Goal: Entertainment & Leisure: Consume media (video, audio)

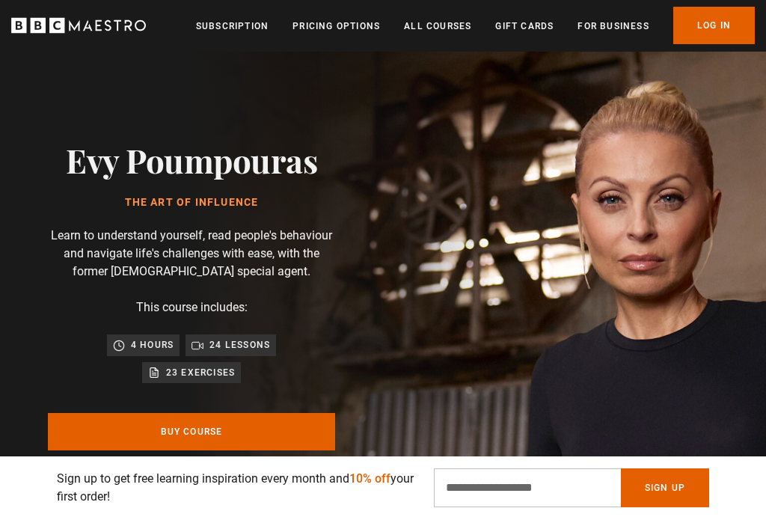
scroll to position [1, 0]
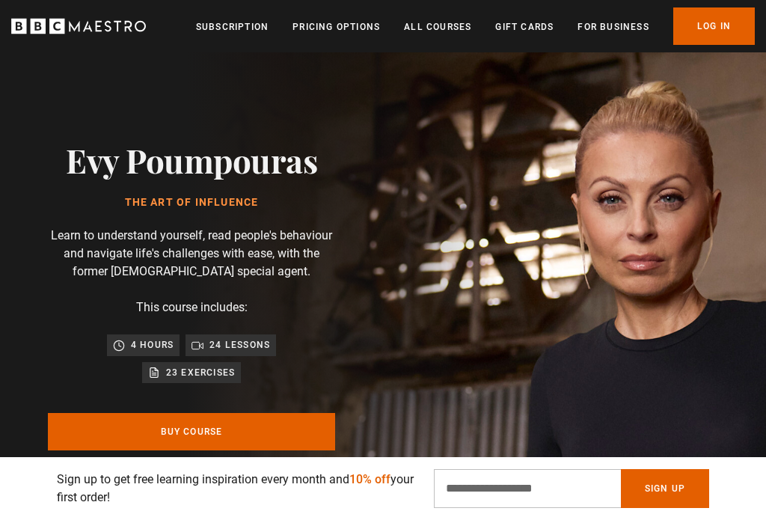
click at [739, 22] on link "Log In" at bounding box center [714, 25] width 82 height 37
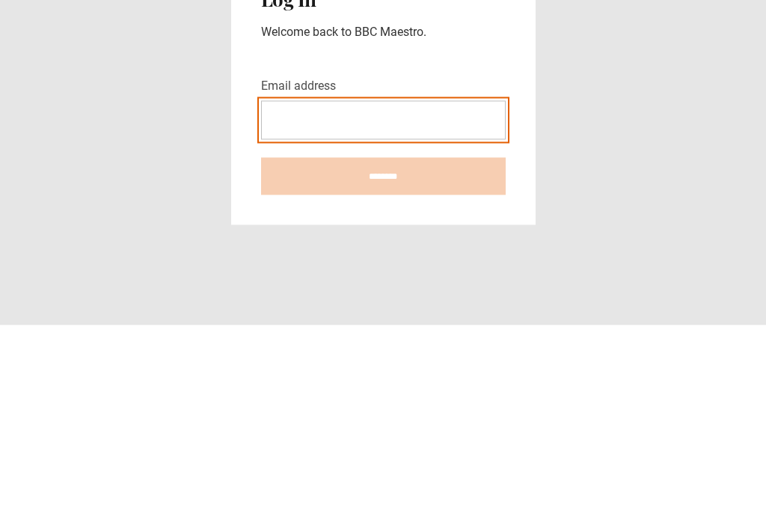
type input "**********"
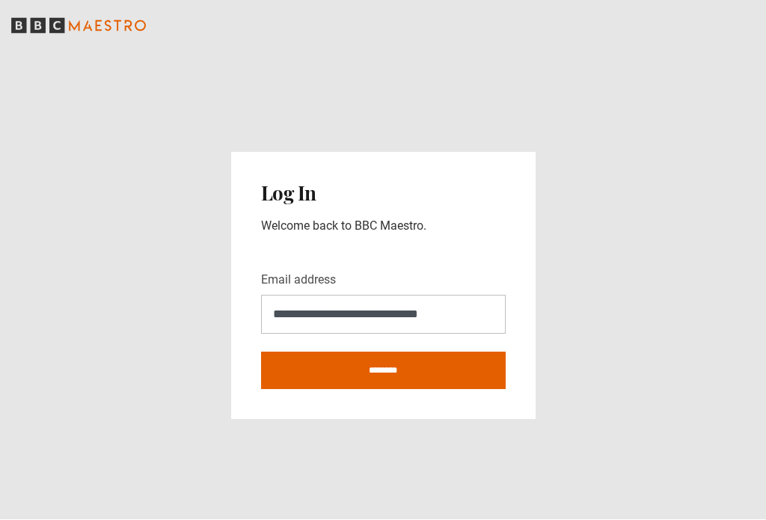
click at [476, 368] on input "********" at bounding box center [383, 370] width 245 height 37
type input "**********"
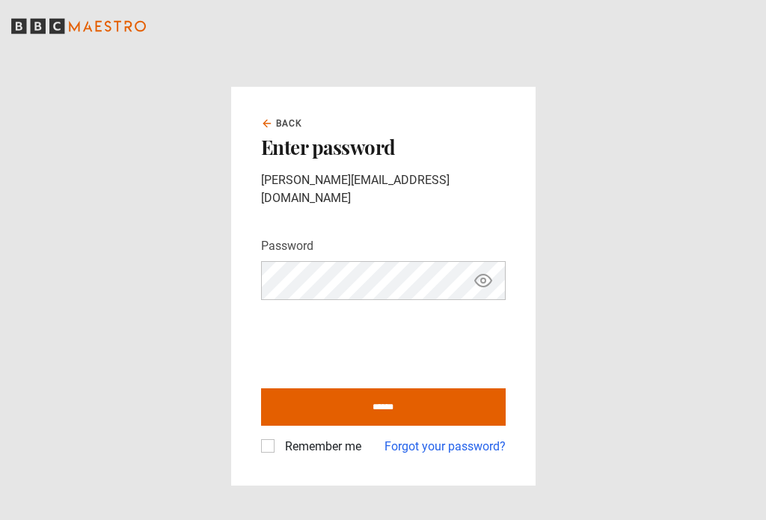
click at [411, 405] on input "******" at bounding box center [383, 406] width 245 height 37
type input "**********"
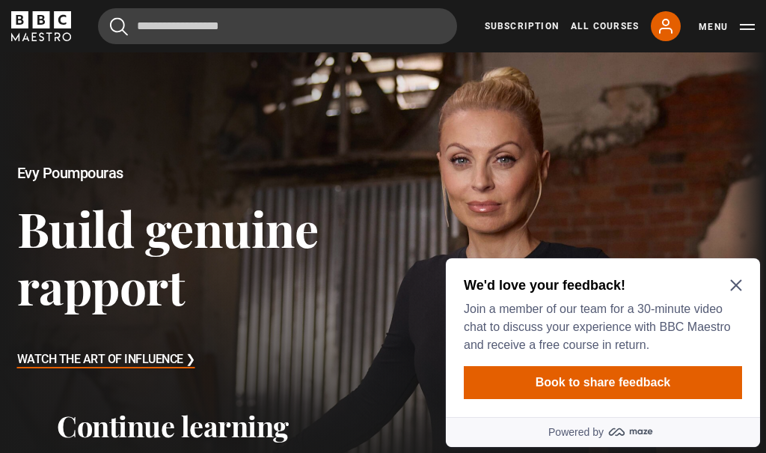
click at [731, 287] on icon "Close Maze Prompt" at bounding box center [736, 285] width 12 height 12
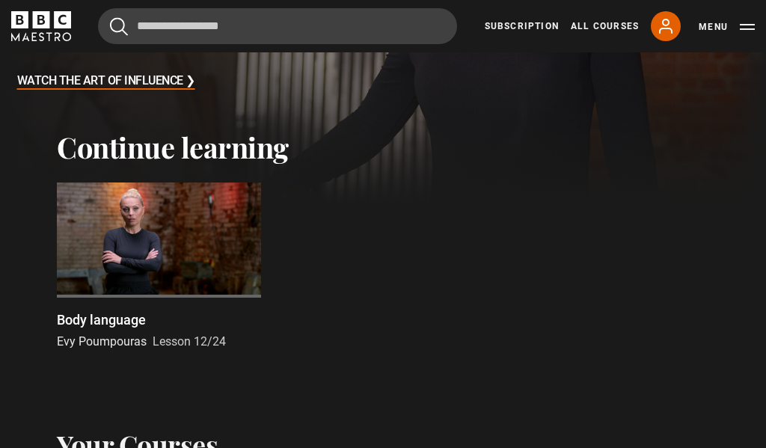
scroll to position [221, 0]
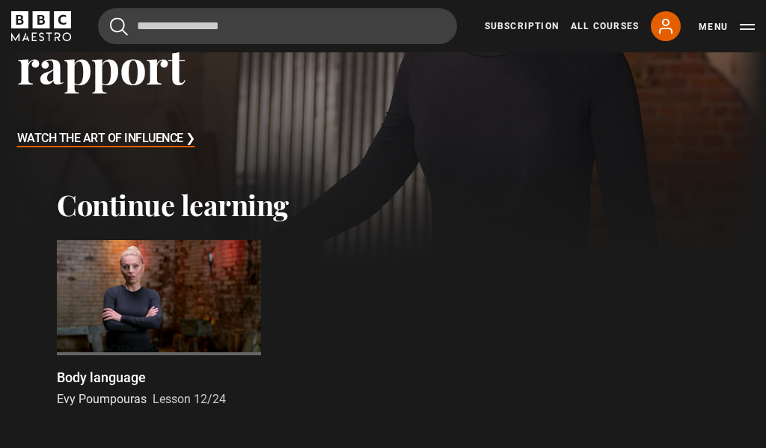
click at [145, 290] on div at bounding box center [159, 297] width 204 height 115
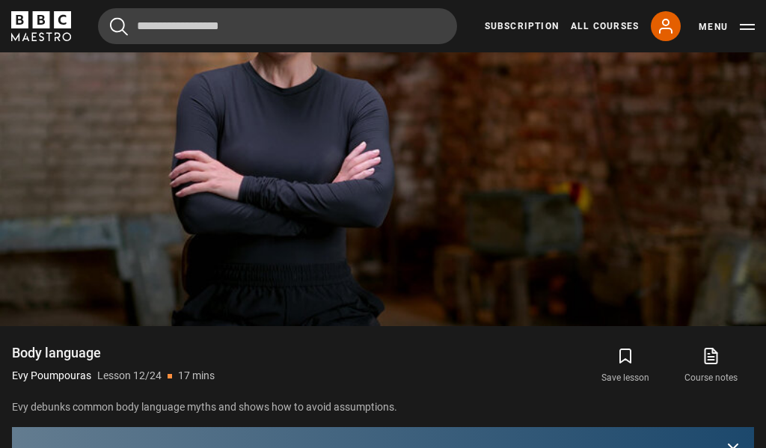
scroll to position [701, 0]
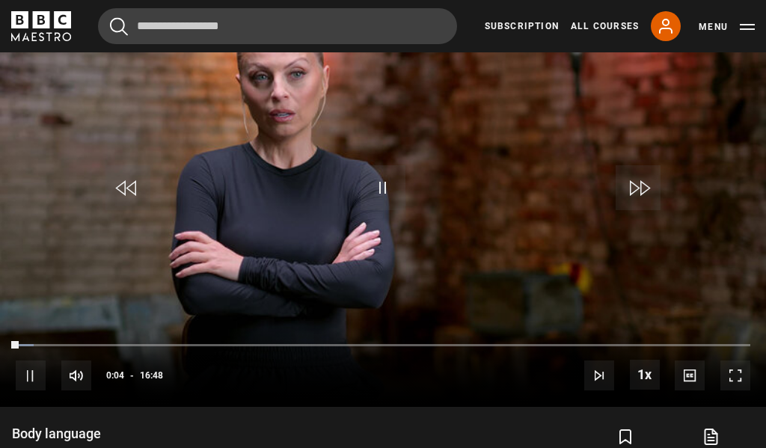
click at [95, 225] on video-js "Video Player is loading. Play Lesson Body language 10s Skip Back 10 seconds Pau…" at bounding box center [383, 191] width 766 height 431
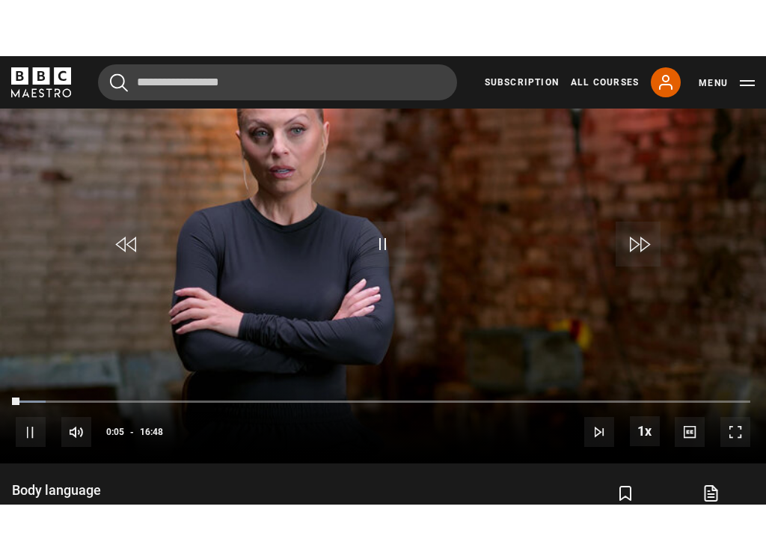
scroll to position [0, 0]
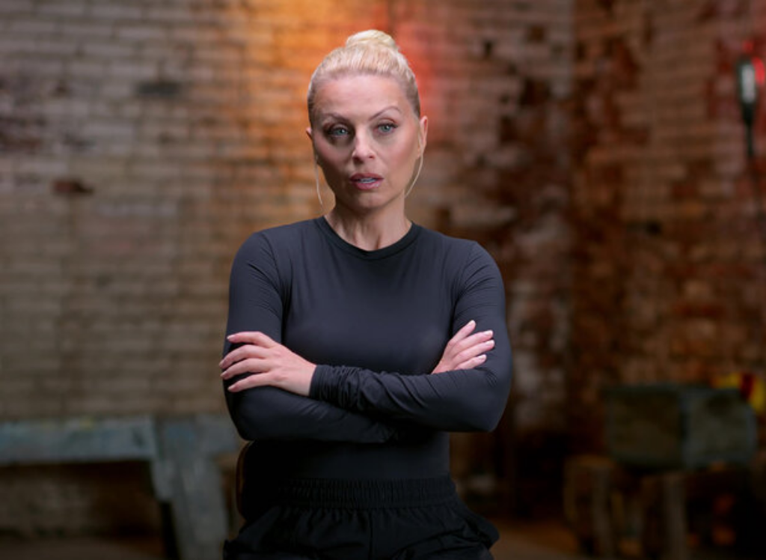
click at [318, 198] on video-js "Video Player is loading. Play Lesson Body language 10s Skip Back 10 seconds Pau…" at bounding box center [383, 280] width 766 height 560
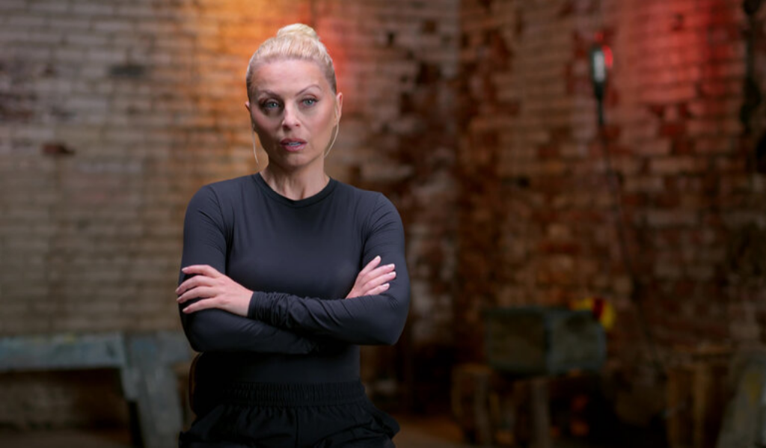
scroll to position [1334, 0]
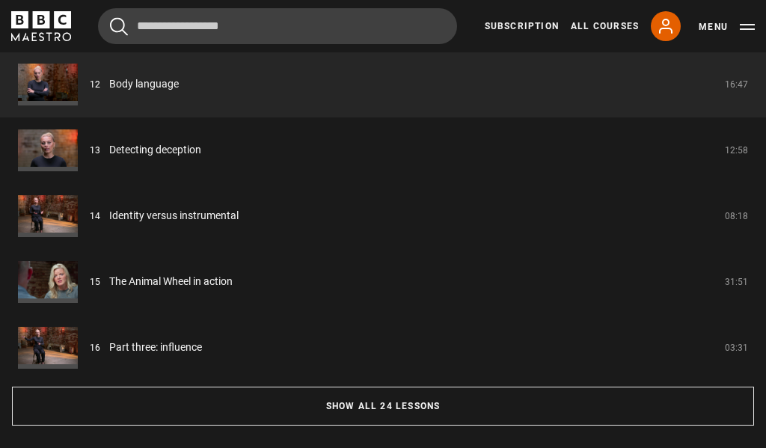
click at [675, 411] on button "Show all 24 lessons" at bounding box center [383, 406] width 742 height 39
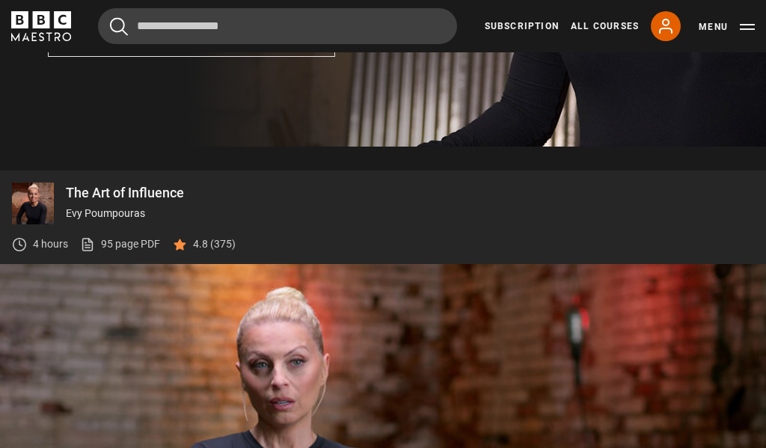
scroll to position [514, 0]
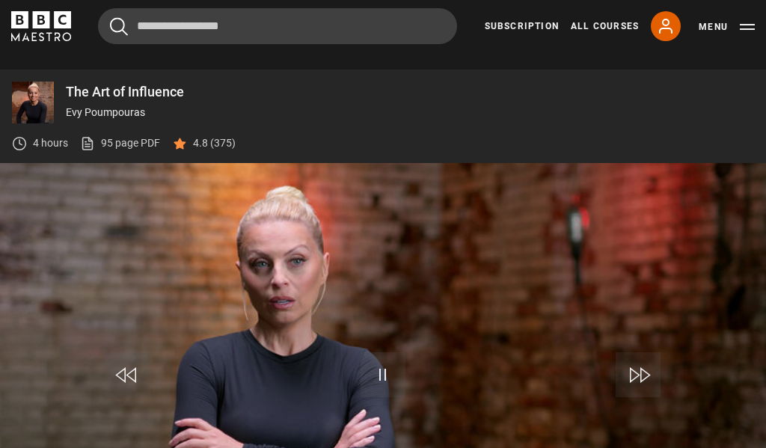
click at [719, 346] on video-js "Video Player is loading. Play Lesson Body language 10s Skip Back 10 seconds Pau…" at bounding box center [383, 378] width 766 height 431
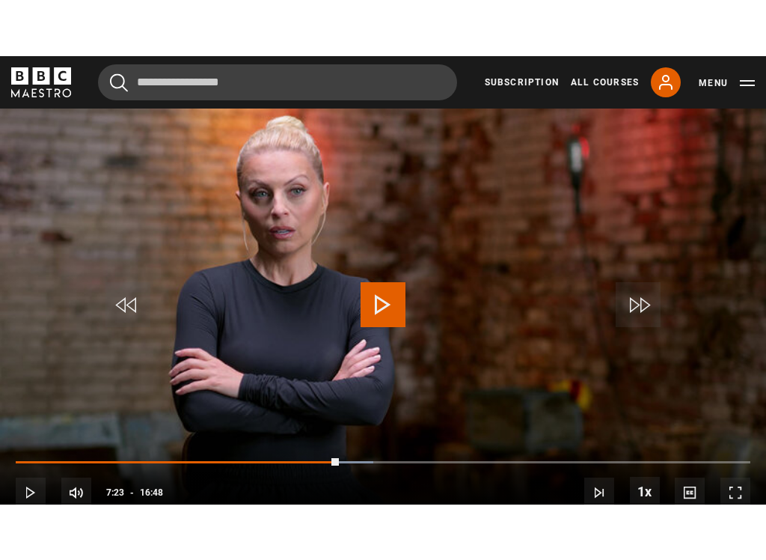
scroll to position [0, 0]
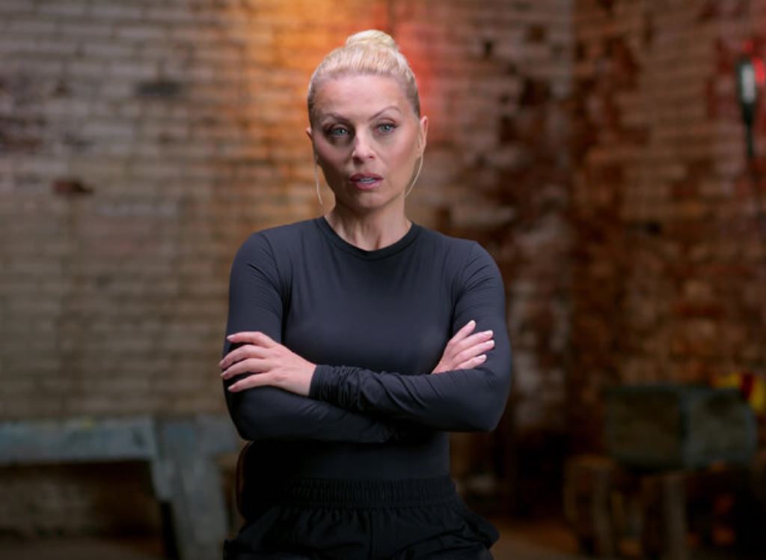
click at [647, 352] on video-js "Video Player is loading. Play Lesson Body language 10s Skip Back 10 seconds Pau…" at bounding box center [383, 280] width 766 height 560
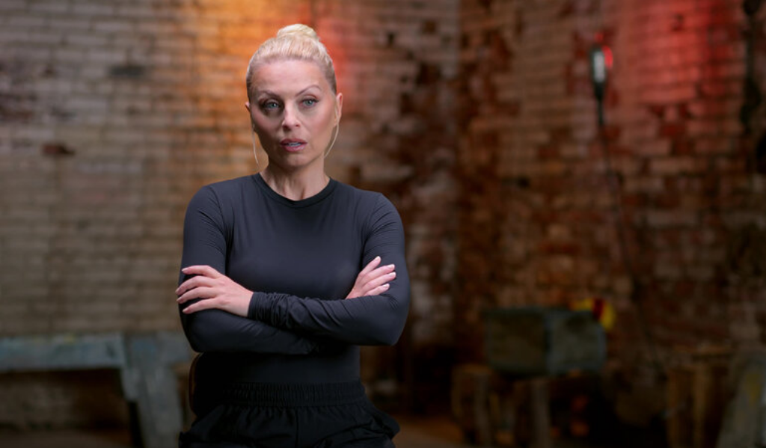
scroll to position [711, 0]
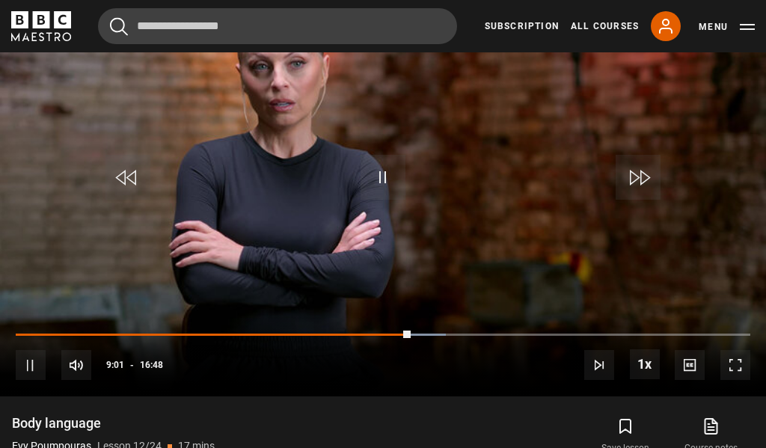
click at [716, 232] on video-js "Video Player is loading. Play Lesson Body language 10s Skip Back 10 seconds Pau…" at bounding box center [383, 181] width 766 height 431
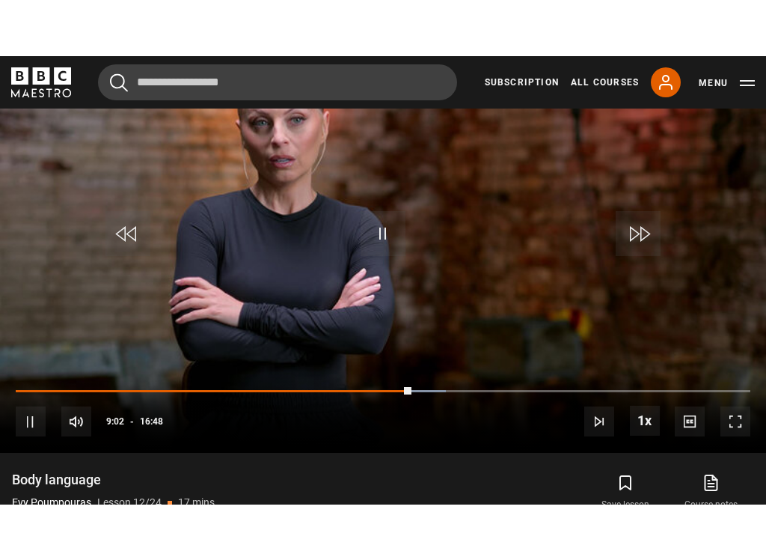
scroll to position [0, 0]
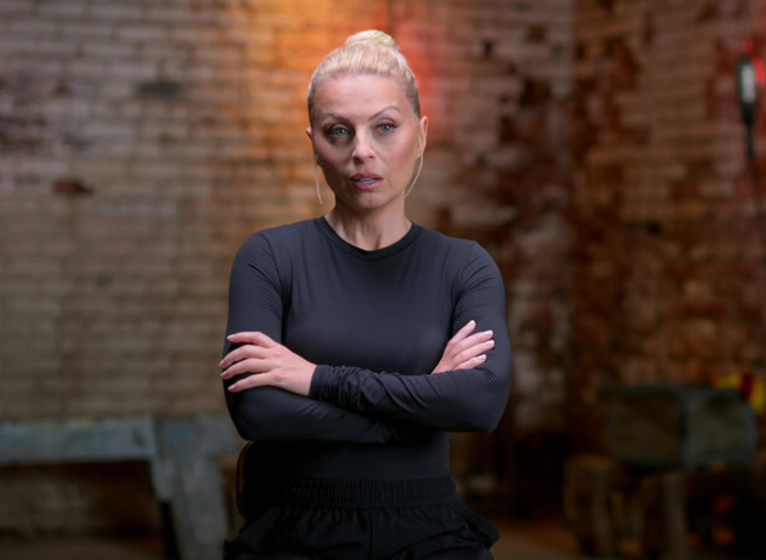
click at [649, 343] on video-js "Video Player is loading. Play Lesson Body language 10s Skip Back 10 seconds Pau…" at bounding box center [383, 280] width 766 height 560
click at [710, 206] on video-js "Video Player is loading. Play Lesson Body language 10s Skip Back 10 seconds Pau…" at bounding box center [383, 280] width 766 height 560
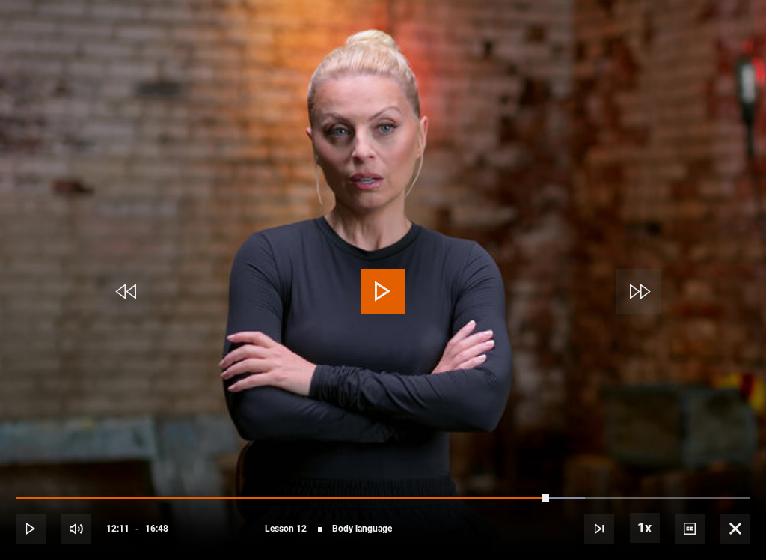
click at [744, 205] on video-js "Video Player is loading. Play Lesson Body language 10s Skip Back 10 seconds Pla…" at bounding box center [383, 280] width 766 height 560
click at [696, 230] on video-js "Video Player is loading. Play Lesson Body language 10s Skip Back 10 seconds Pau…" at bounding box center [383, 280] width 766 height 560
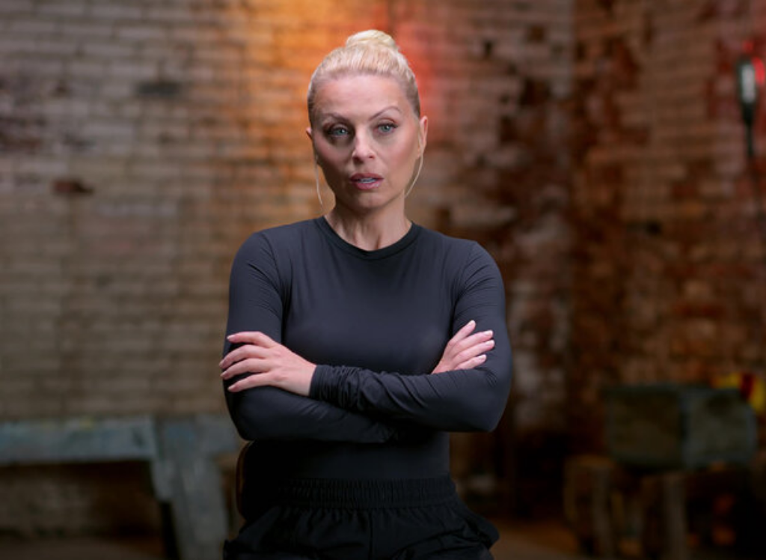
click at [408, 301] on button "Pause" at bounding box center [383, 290] width 52 height 67
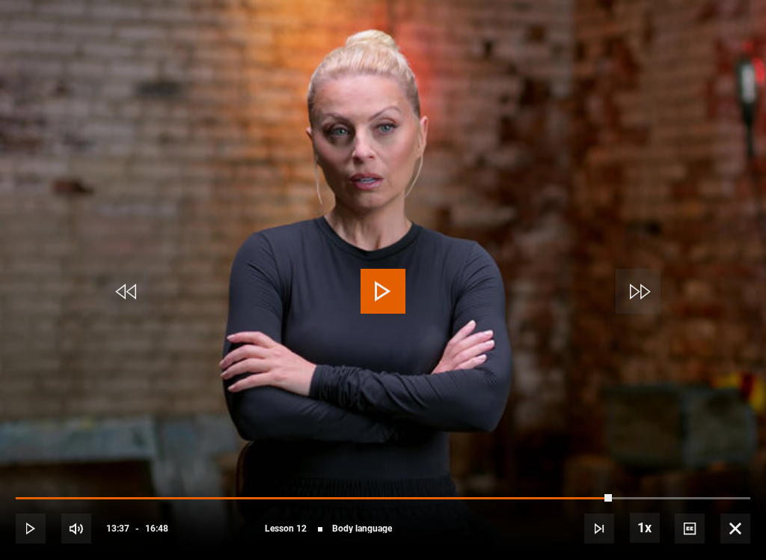
click at [755, 144] on video-js "Video Player is loading. Play Lesson Body language 10s Skip Back 10 seconds Pla…" at bounding box center [383, 280] width 766 height 560
click at [725, 232] on video-js "Video Player is loading. Play Lesson Body language 10s Skip Back 10 seconds Pla…" at bounding box center [383, 280] width 766 height 560
click at [554, 199] on video-js "Video Player is loading. Play Lesson Body language 10s Skip Back 10 seconds Pau…" at bounding box center [383, 280] width 766 height 560
click at [8, 29] on video-js "Video Player is loading. Play Lesson Body language 10s Skip Back 10 seconds Pau…" at bounding box center [383, 280] width 766 height 560
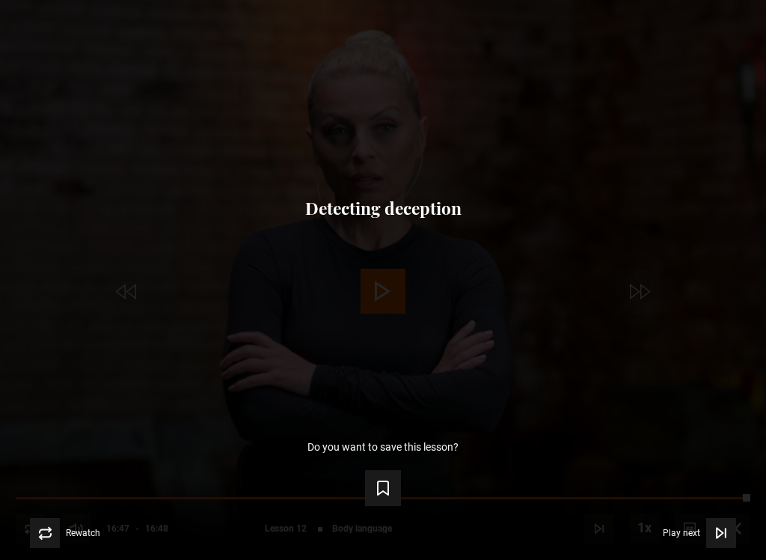
click at [3, 32] on div "Lesson Completed Up next Detecting deception Cancel Do you want to save this le…" at bounding box center [383, 280] width 766 height 560
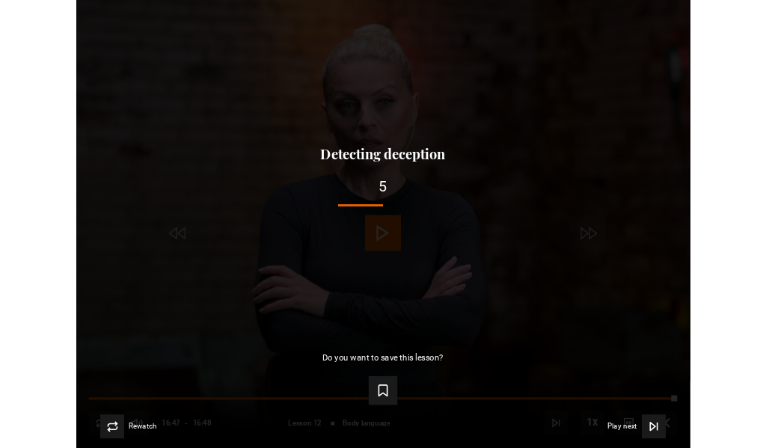
scroll to position [683, 0]
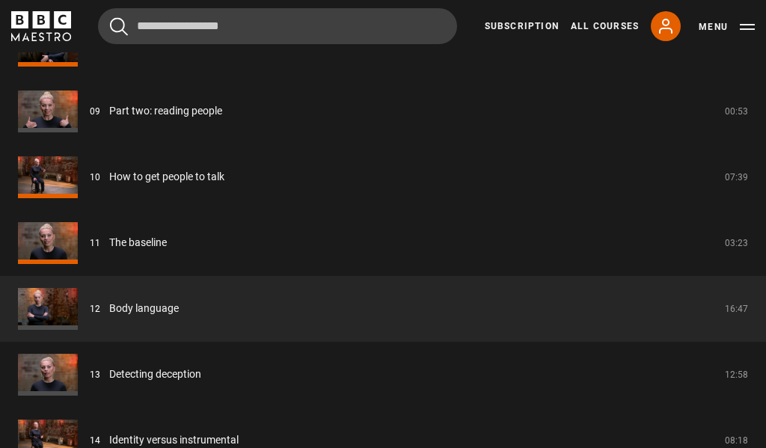
scroll to position [1907, 0]
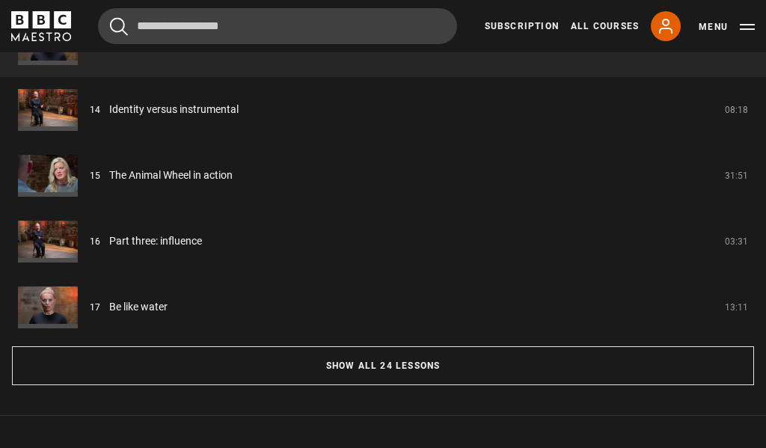
scroll to position [1374, 0]
click at [281, 381] on button "Show all 24 lessons" at bounding box center [383, 365] width 742 height 39
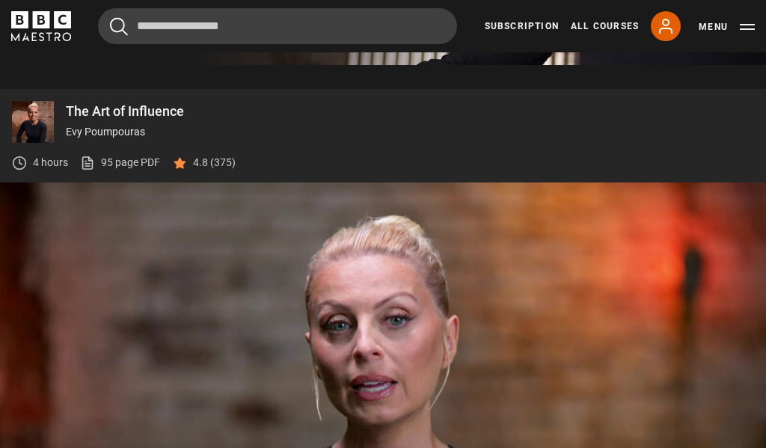
scroll to position [466, 0]
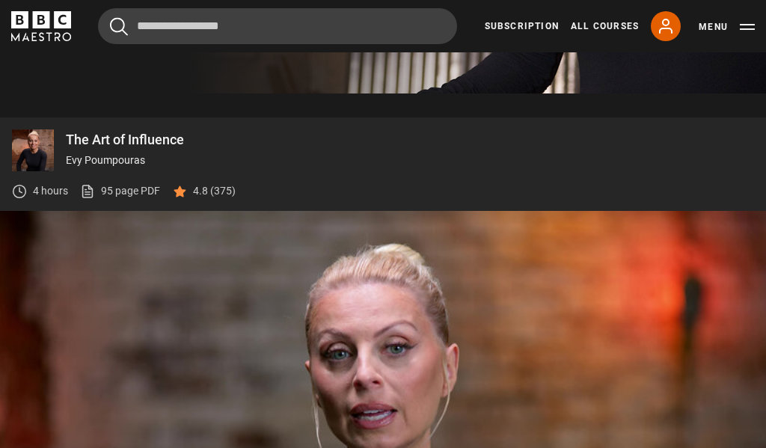
click at [691, 276] on video-js "Video Player is loading. Play Lesson Detecting deception 10s Skip Back 10 secon…" at bounding box center [383, 426] width 766 height 431
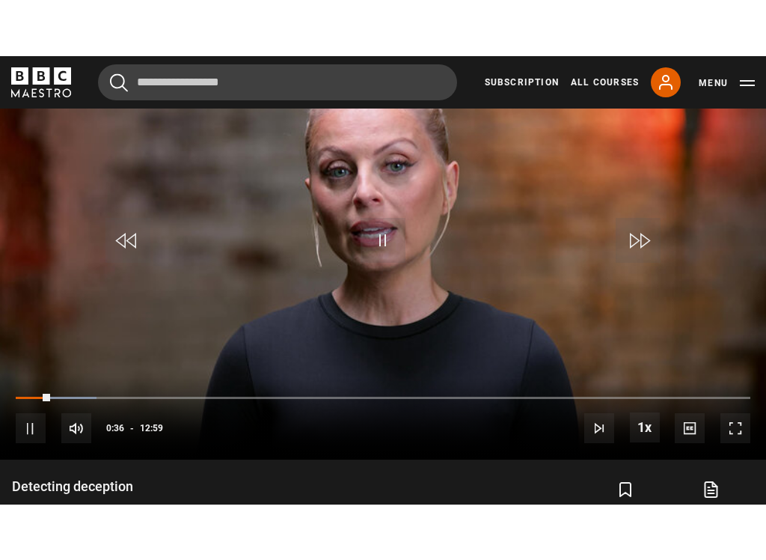
scroll to position [0, 0]
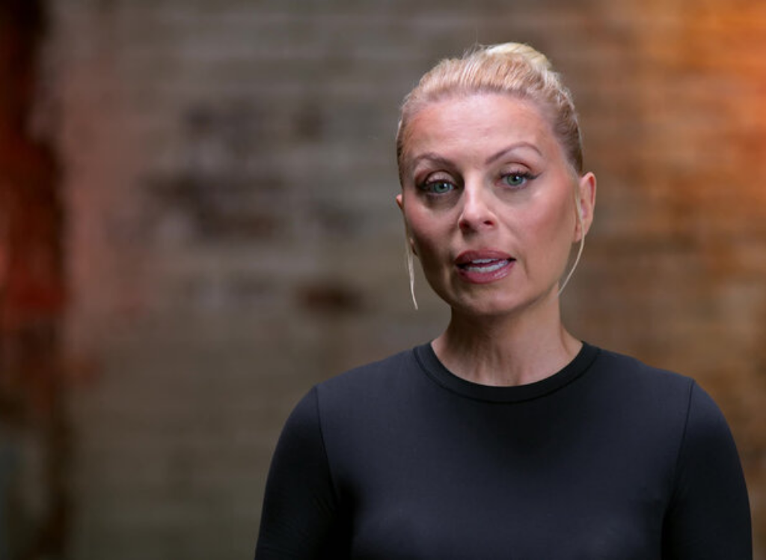
click at [117, 28] on video-js "Video Player is loading. Play Lesson Detecting deception 10s Skip Back 10 secon…" at bounding box center [383, 280] width 766 height 560
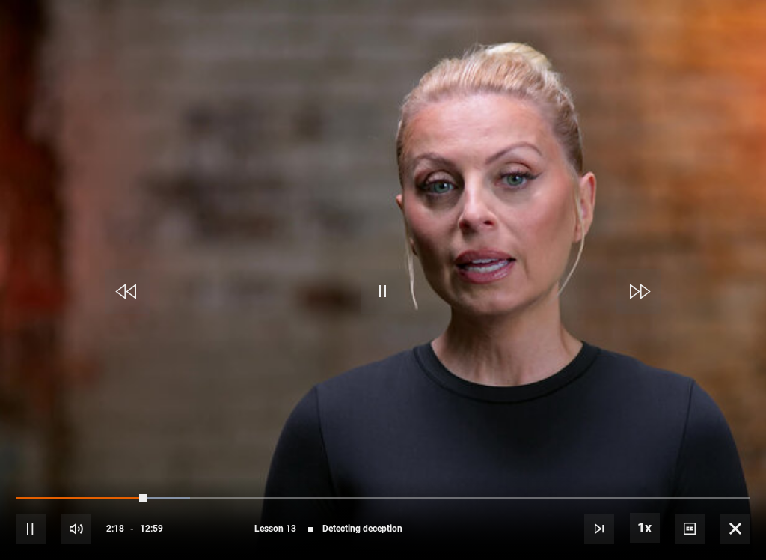
click at [108, 27] on video-js "Video Player is loading. Play Lesson Detecting deception 10s Skip Back 10 secon…" at bounding box center [383, 280] width 766 height 560
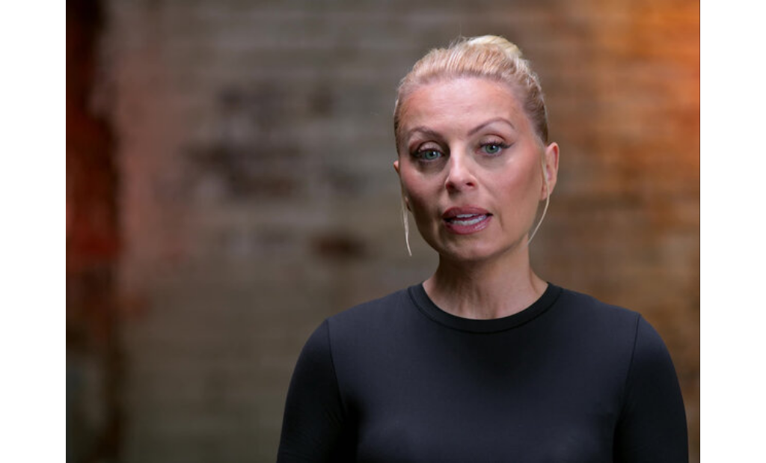
scroll to position [631, 0]
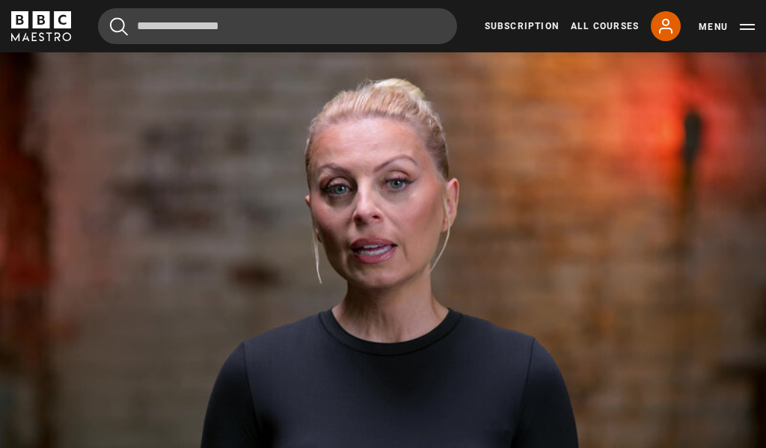
click at [453, 263] on video-js "Video Player is loading. Play Lesson Detecting deception 10s Skip Back 10 secon…" at bounding box center [383, 261] width 766 height 431
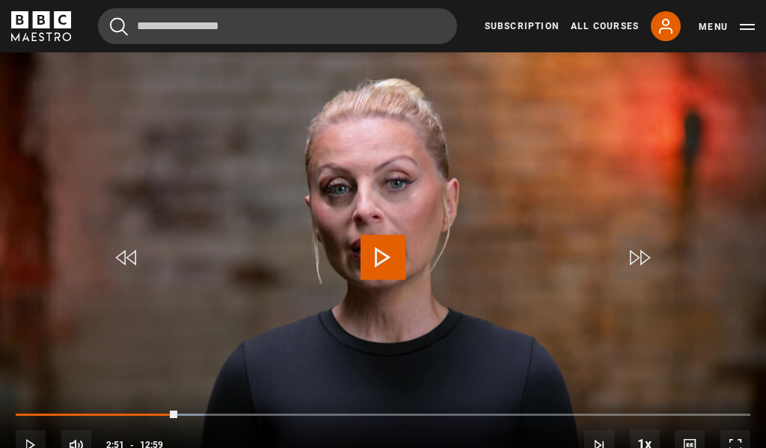
click at [339, 339] on video-js "Video Player is loading. Play Lesson Detecting deception 10s Skip Back 10 secon…" at bounding box center [383, 261] width 766 height 431
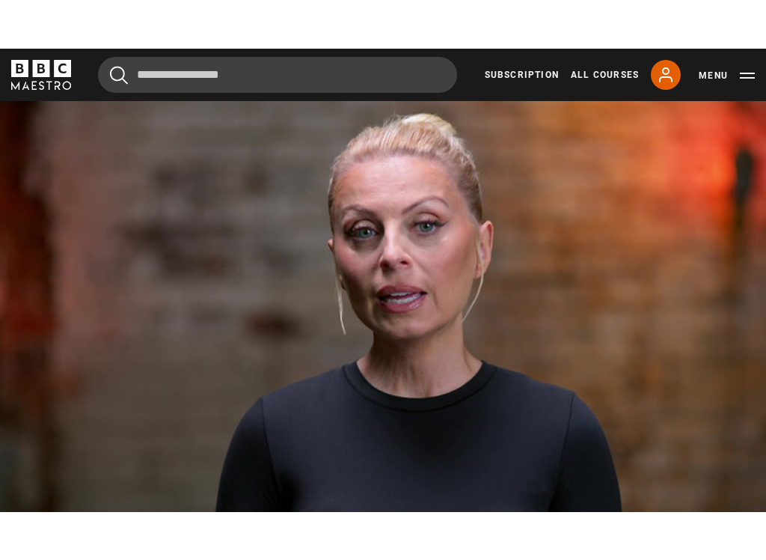
scroll to position [0, 0]
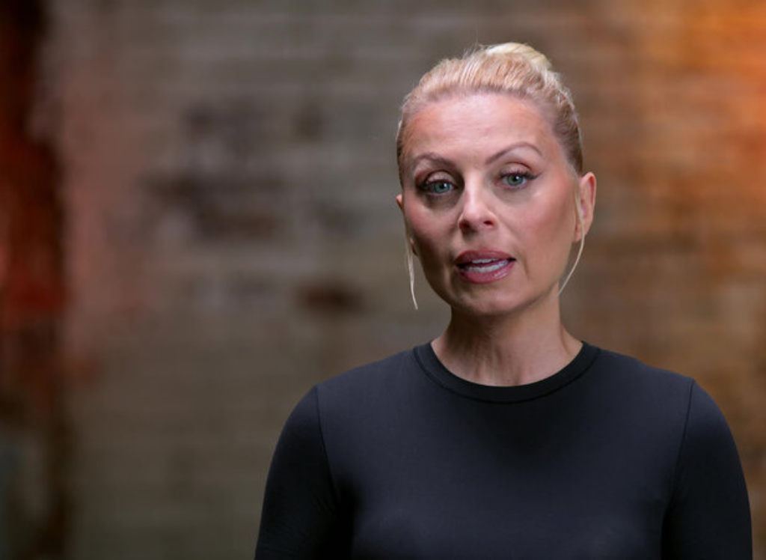
click at [55, 200] on video-js "Video Player is loading. Play Lesson Detecting deception 10s Skip Back 10 secon…" at bounding box center [383, 280] width 766 height 560
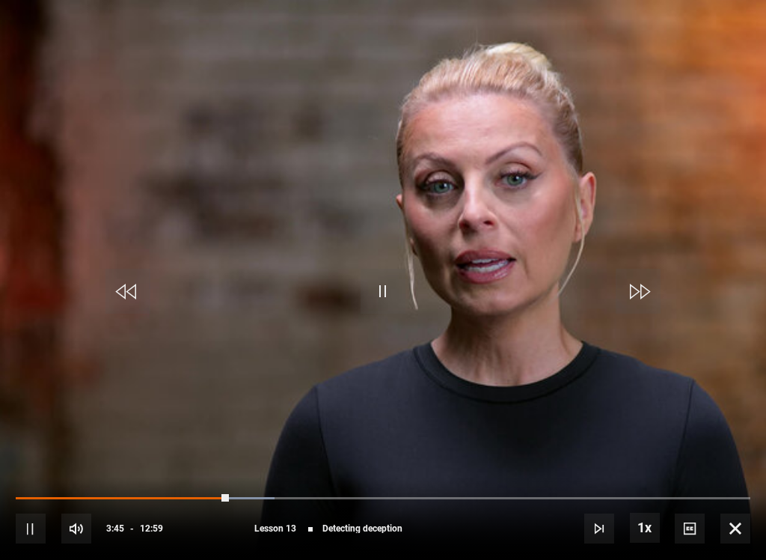
click at [152, 203] on video-js "Video Player is loading. Play Lesson Detecting deception 10s Skip Back 10 secon…" at bounding box center [383, 280] width 766 height 560
click at [63, 211] on video-js "Video Player is loading. Play Lesson Detecting deception 10s Skip Back 10 secon…" at bounding box center [383, 280] width 766 height 560
click at [43, 177] on video-js "Video Player is loading. Play Lesson Detecting deception 10s Skip Back 10 secon…" at bounding box center [383, 280] width 766 height 560
click at [175, 207] on video-js "Video Player is loading. Play Lesson Detecting deception 10s Skip Back 10 secon…" at bounding box center [383, 280] width 766 height 560
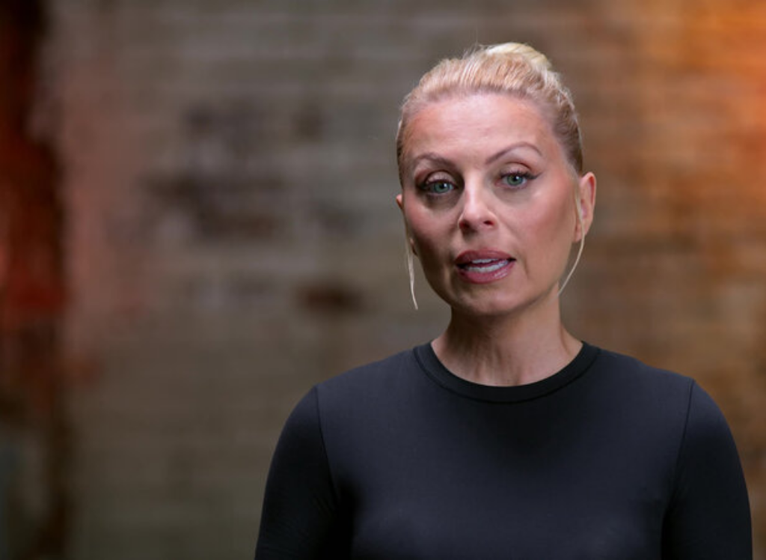
click at [74, 233] on video-js "Video Player is loading. Play Lesson Detecting deception 10s Skip Back 10 secon…" at bounding box center [383, 280] width 766 height 560
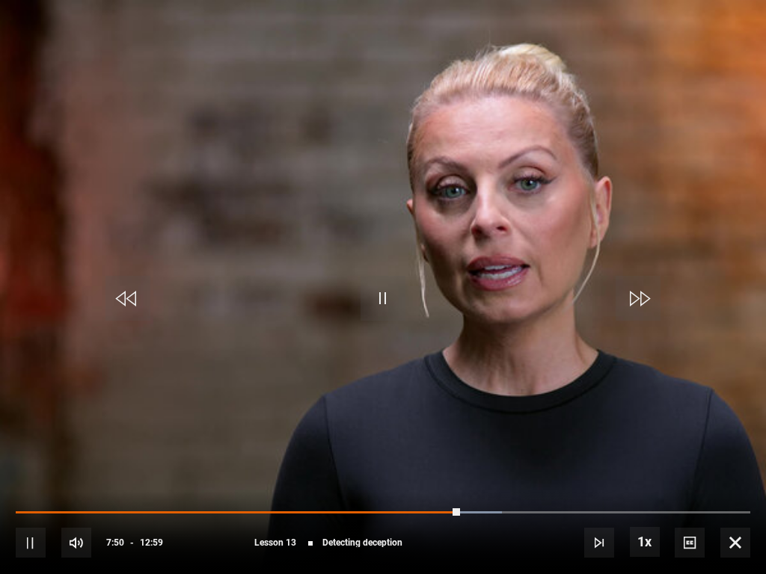
click at [68, 237] on video-js "Video Player is loading. Play Lesson Detecting deception 10s Skip Back 10 secon…" at bounding box center [383, 287] width 766 height 574
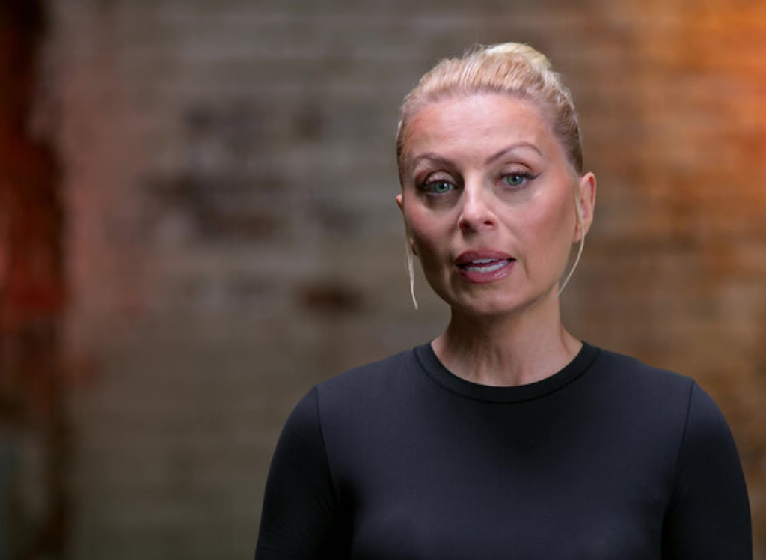
click at [112, 231] on video-js "Video Player is loading. Play Lesson Detecting deception 10s Skip Back 10 secon…" at bounding box center [383, 280] width 766 height 560
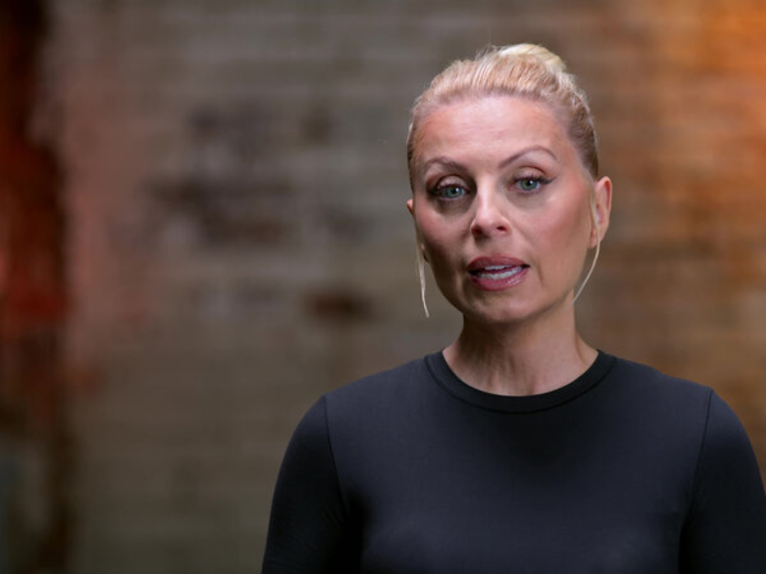
click at [103, 325] on button "10s Skip Back 10 seconds" at bounding box center [128, 298] width 52 height 67
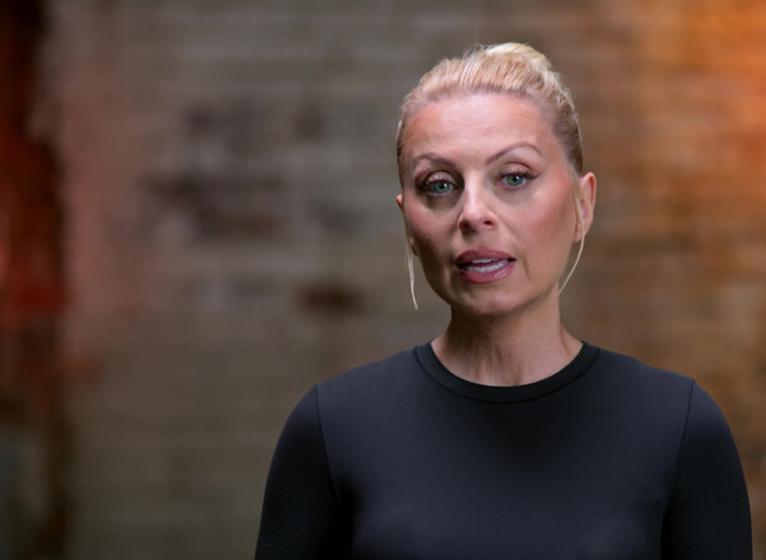
click at [296, 393] on video-js "Video Player is loading. Play Lesson Detecting deception 10s Skip Back 10 secon…" at bounding box center [383, 280] width 766 height 560
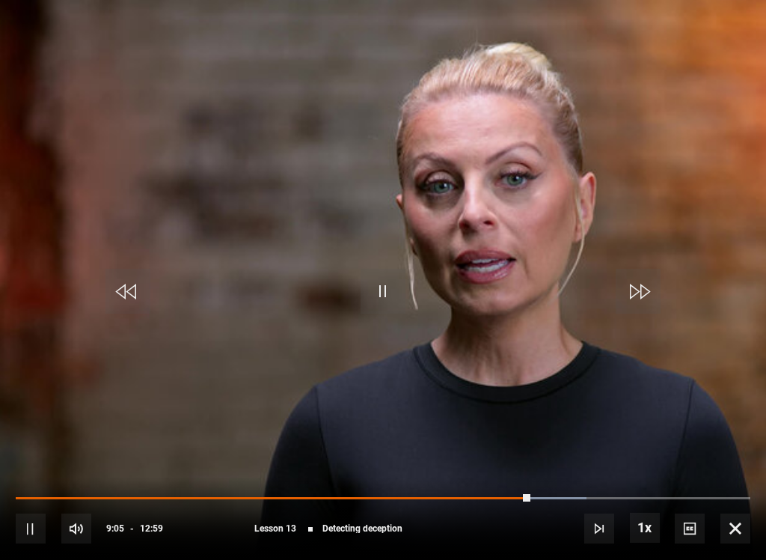
click at [296, 392] on video-js "Video Player is loading. Play Lesson Detecting deception 10s Skip Back 10 secon…" at bounding box center [383, 280] width 766 height 560
click at [316, 407] on video-js "Video Player is loading. Play Lesson Detecting deception 10s Skip Back 10 secon…" at bounding box center [383, 280] width 766 height 560
click at [72, 200] on video-js "Video Player is loading. Play Lesson Detecting deception 10s Skip Back 10 secon…" at bounding box center [383, 280] width 766 height 560
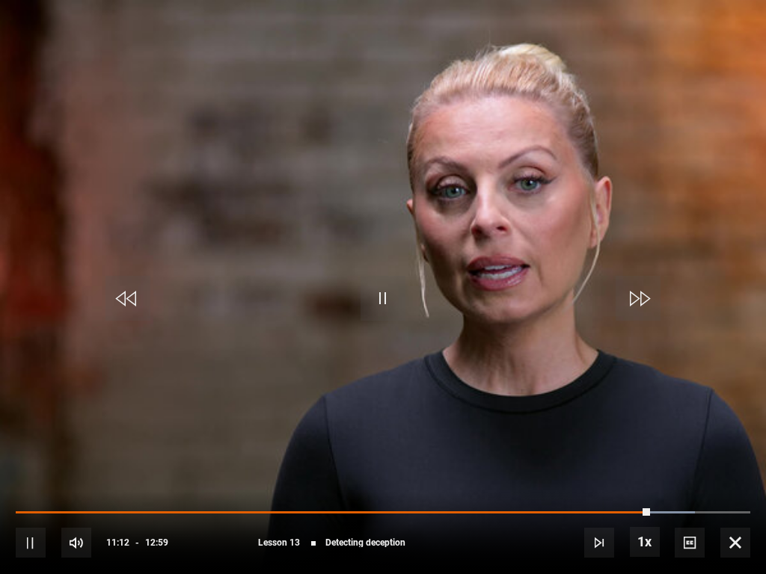
click at [77, 239] on video-js "Video Player is loading. Play Lesson Detecting deception 10s Skip Back 10 secon…" at bounding box center [383, 287] width 766 height 574
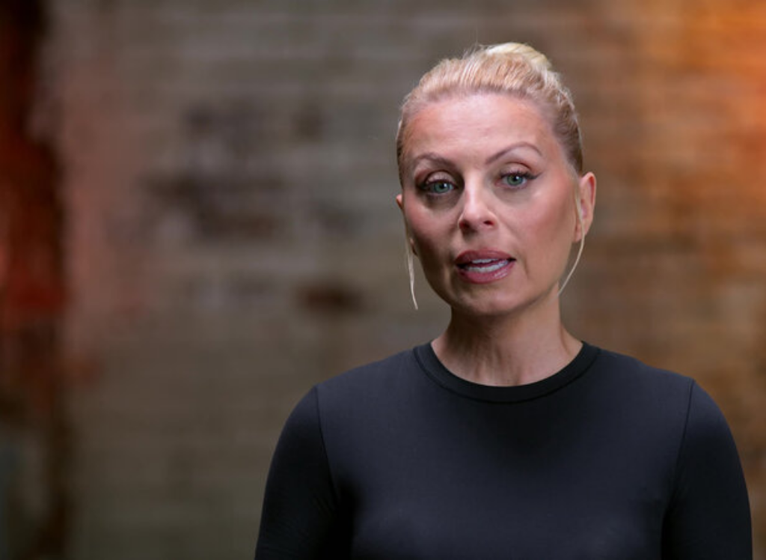
click at [76, 257] on video-js "Video Player is loading. Play Lesson Detecting deception 10s Skip Back 10 secon…" at bounding box center [383, 280] width 766 height 560
click at [70, 230] on video-js "Video Player is loading. Play Lesson Detecting deception 10s Skip Back 10 secon…" at bounding box center [383, 280] width 766 height 560
click at [88, 236] on video-js "Video Player is loading. Play Lesson Detecting deception 10s Skip Back 10 secon…" at bounding box center [383, 280] width 766 height 560
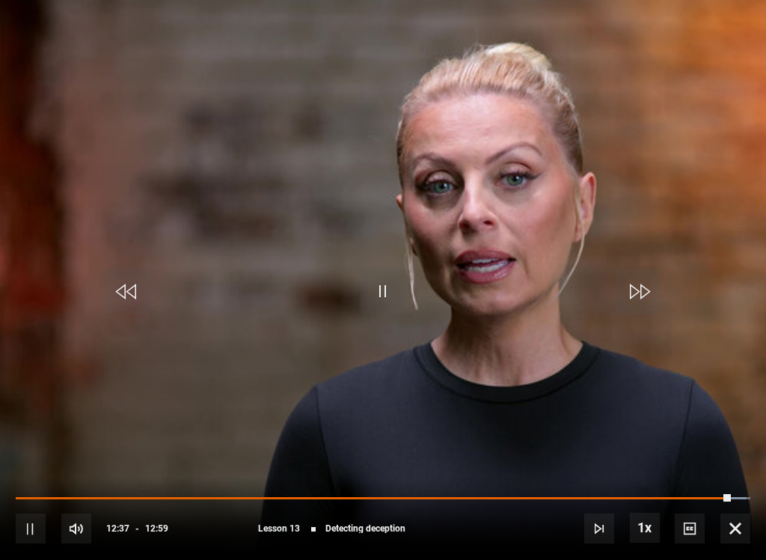
click at [41, 250] on video-js "Video Player is loading. Play Lesson Detecting deception 10s Skip Back 10 secon…" at bounding box center [383, 280] width 766 height 560
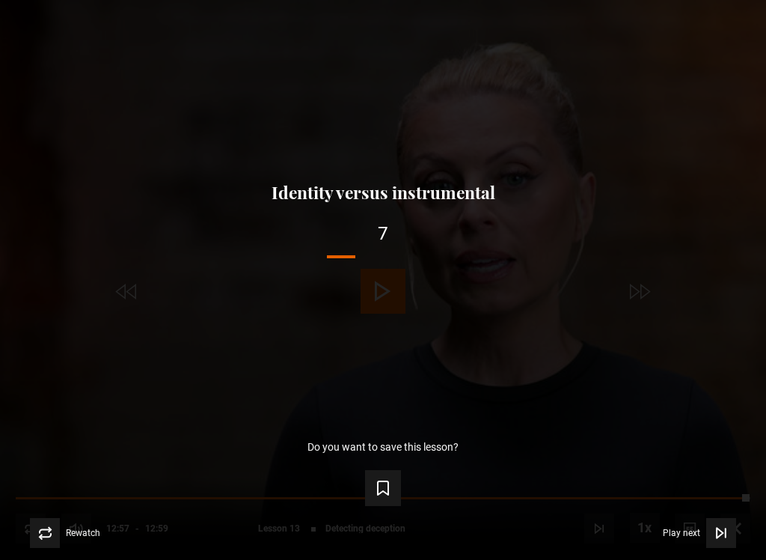
click at [384, 292] on div "Lesson Completed Up next Identity versus instrumental 7 Cancel Do you want to s…" at bounding box center [383, 280] width 766 height 560
click at [364, 255] on div "Video Player" at bounding box center [383, 256] width 112 height 3
click at [178, 266] on div "Up next Identity versus instrumental 2 Cancel" at bounding box center [383, 226] width 718 height 86
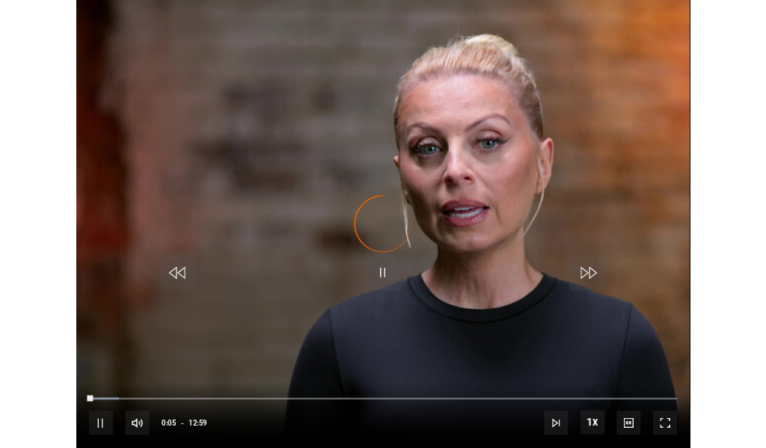
scroll to position [631, 0]
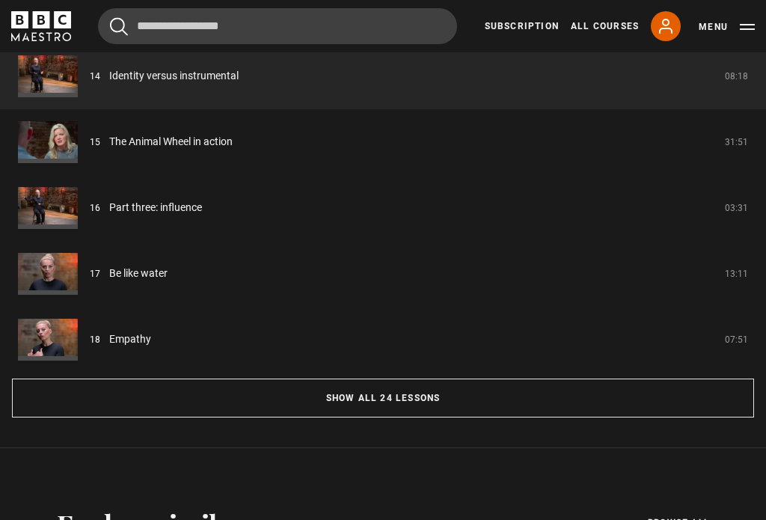
scroll to position [1316, 0]
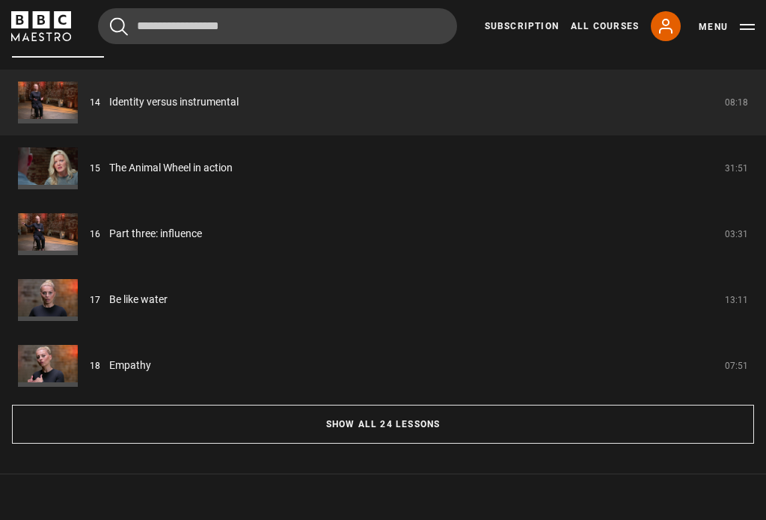
click at [70, 427] on button "Show all 24 lessons" at bounding box center [383, 424] width 742 height 39
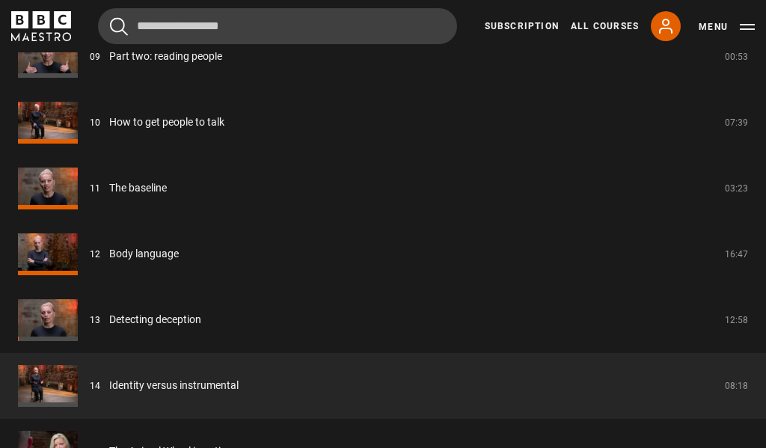
scroll to position [1954, 0]
click at [109, 328] on link "Detecting deception" at bounding box center [155, 320] width 92 height 16
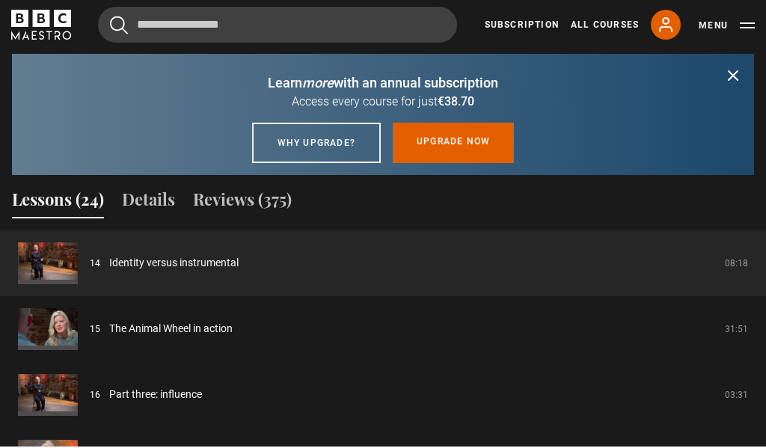
scroll to position [1155, 0]
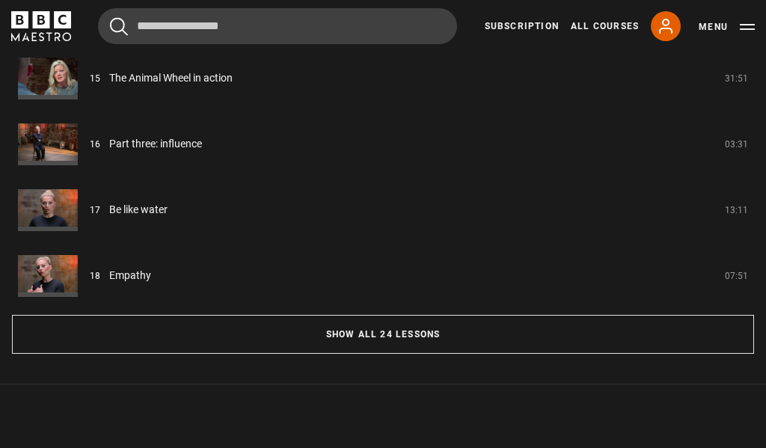
click at [85, 347] on button "Show all 24 lessons" at bounding box center [383, 335] width 742 height 39
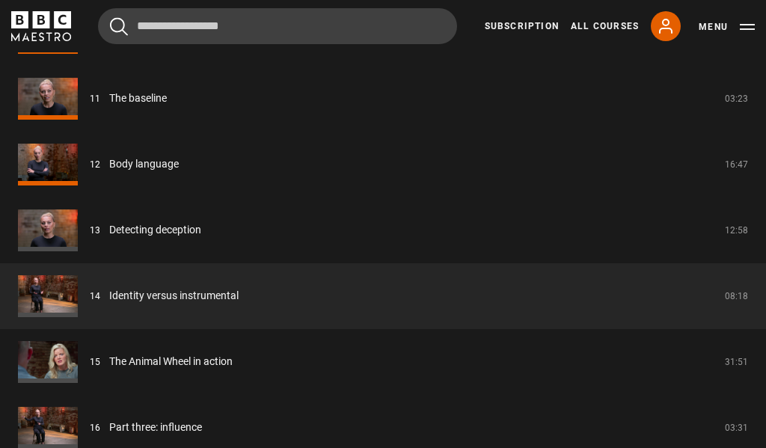
scroll to position [2044, 0]
click at [239, 288] on link "Identity versus instrumental" at bounding box center [173, 296] width 129 height 16
click at [125, 304] on link "Identity versus instrumental" at bounding box center [173, 296] width 129 height 16
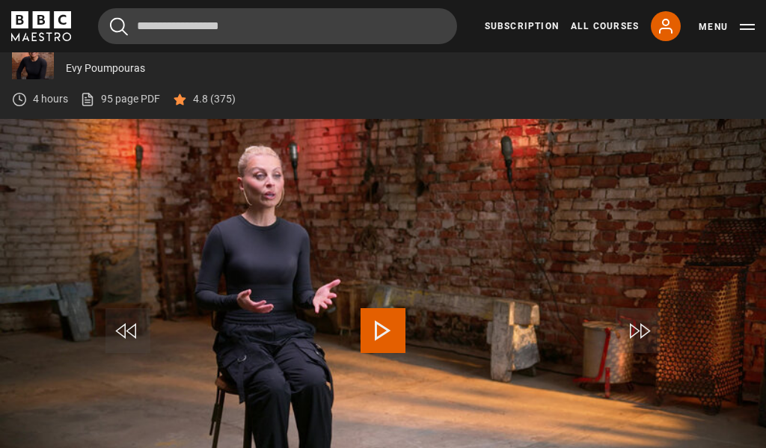
click at [352, 340] on video-js "Video Player is loading. Play Lesson Identity versus instrumental 10s Skip Back…" at bounding box center [383, 334] width 766 height 431
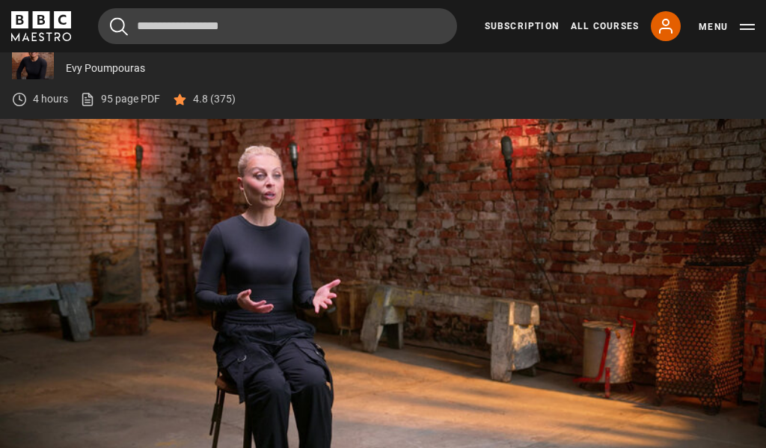
click at [718, 517] on video-js "Video Player is loading. Play Lesson Identity versus instrumental 10s Skip Back…" at bounding box center [383, 334] width 766 height 431
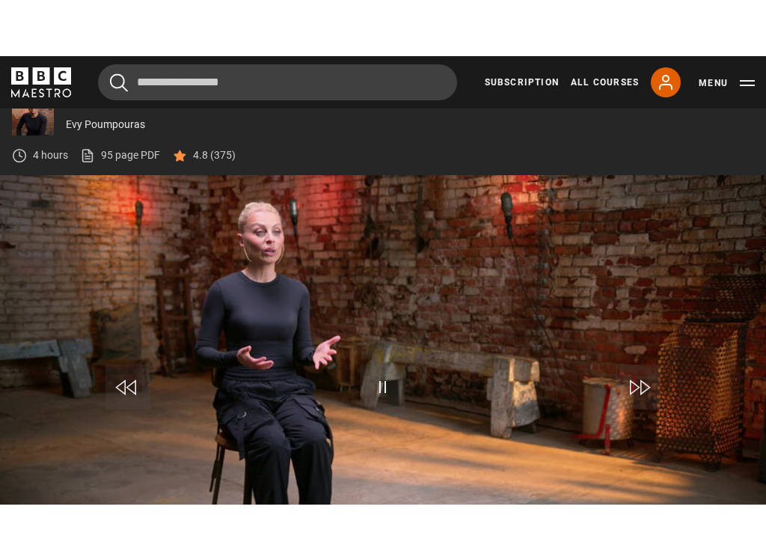
scroll to position [0, 0]
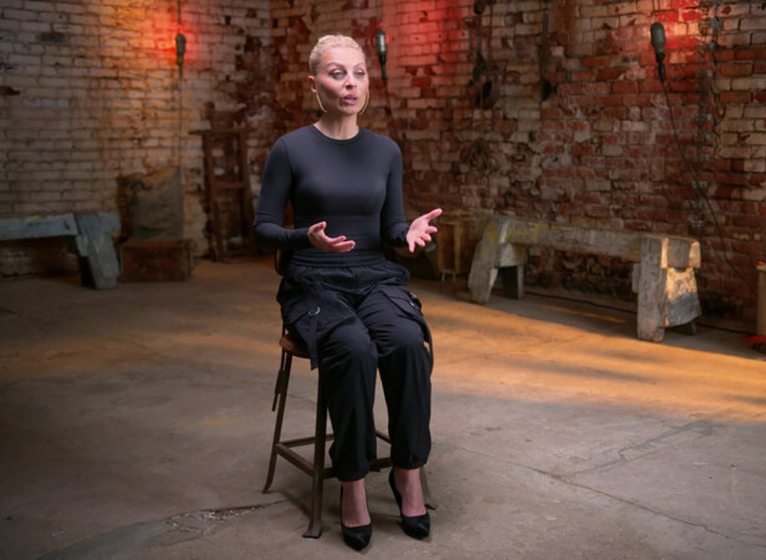
click at [91, 255] on video-js "Video Player is loading. Play Lesson Identity versus instrumental 10s Skip Back…" at bounding box center [383, 280] width 766 height 560
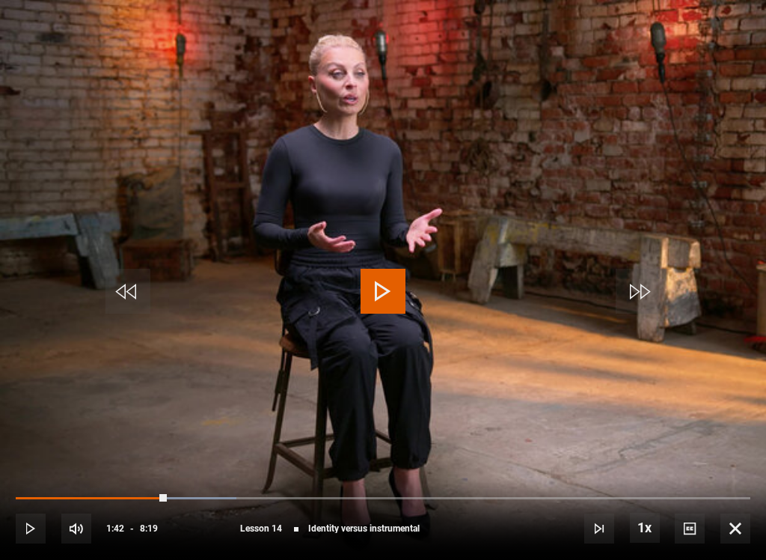
click at [51, 210] on video-js "Video Player is loading. Play Lesson Identity versus instrumental 10s Skip Back…" at bounding box center [383, 280] width 766 height 560
click at [58, 215] on video-js "Video Player is loading. Play Lesson Identity versus instrumental 10s Skip Back…" at bounding box center [383, 280] width 766 height 560
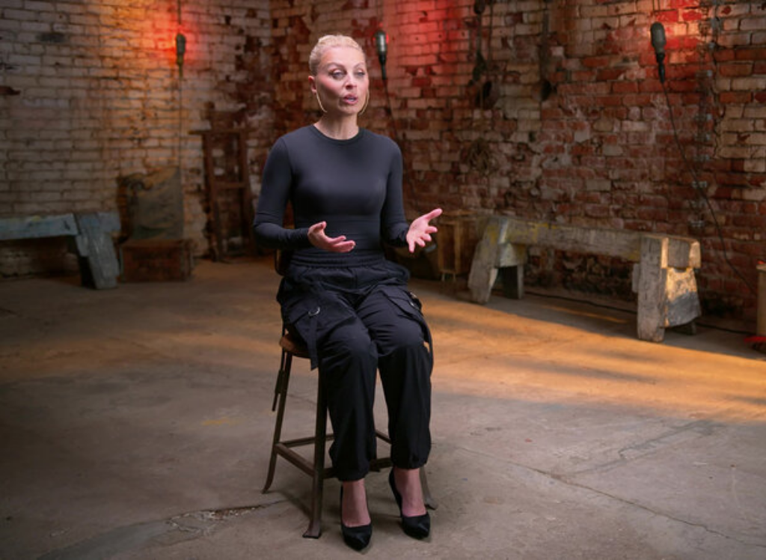
click at [60, 245] on video-js "Video Player is loading. Play Lesson Identity versus instrumental 10s Skip Back…" at bounding box center [383, 280] width 766 height 560
click at [63, 261] on video-js "Video Player is loading. Play Lesson Identity versus instrumental 10s Skip Back…" at bounding box center [383, 280] width 766 height 560
click at [73, 245] on video-js "Video Player is loading. Play Lesson Identity versus instrumental 10s Skip Back…" at bounding box center [383, 280] width 766 height 560
click at [79, 265] on video-js "Video Player is loading. Play Lesson Identity versus instrumental 10s Skip Back…" at bounding box center [383, 280] width 766 height 560
click at [59, 243] on video-js "Video Player is loading. Play Lesson Identity versus instrumental 10s Skip Back…" at bounding box center [383, 280] width 766 height 560
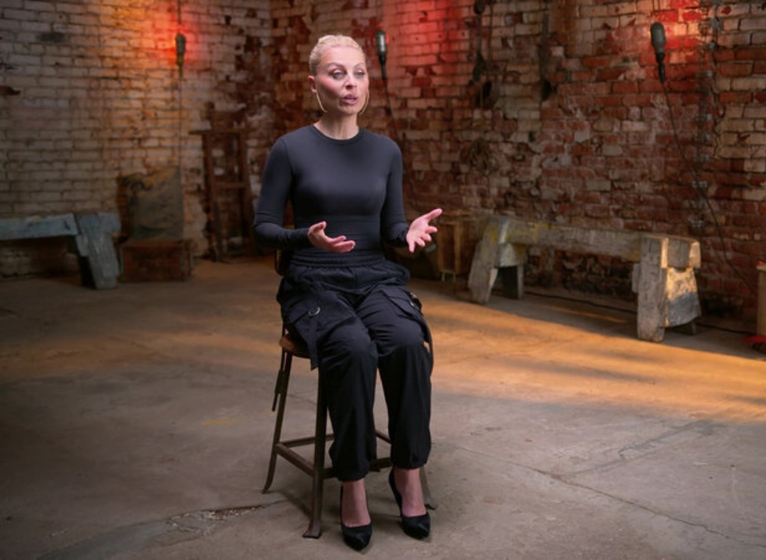
click at [76, 283] on video-js "Video Player is loading. Play Lesson Identity versus instrumental 10s Skip Back…" at bounding box center [383, 280] width 766 height 560
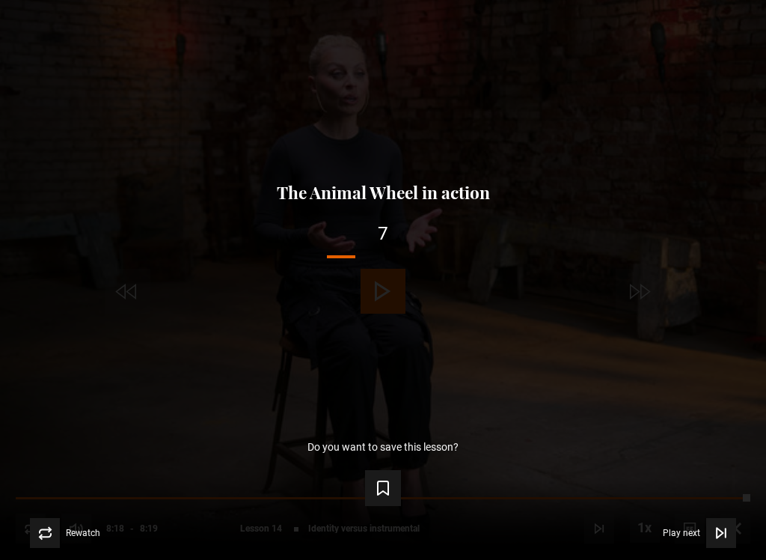
click at [4, 43] on div "Lesson Completed Up next The Animal Wheel in action 7 Cancel Do you want to sav…" at bounding box center [383, 280] width 766 height 560
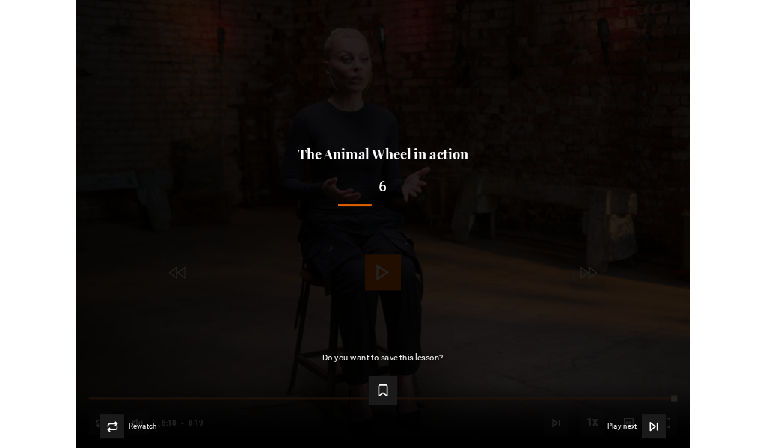
scroll to position [631, 0]
